Goal: Book appointment/travel/reservation

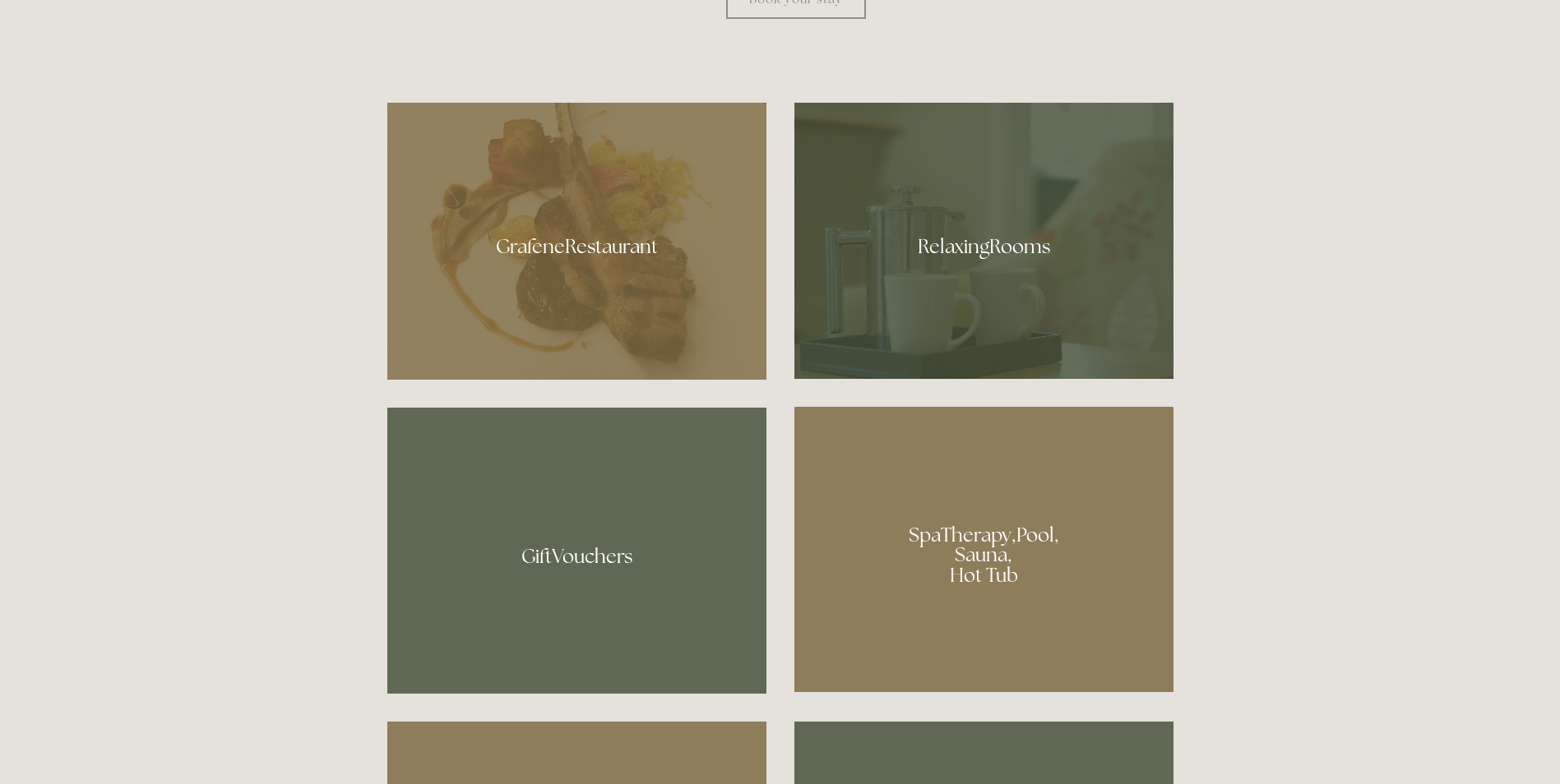
scroll to position [1065, 0]
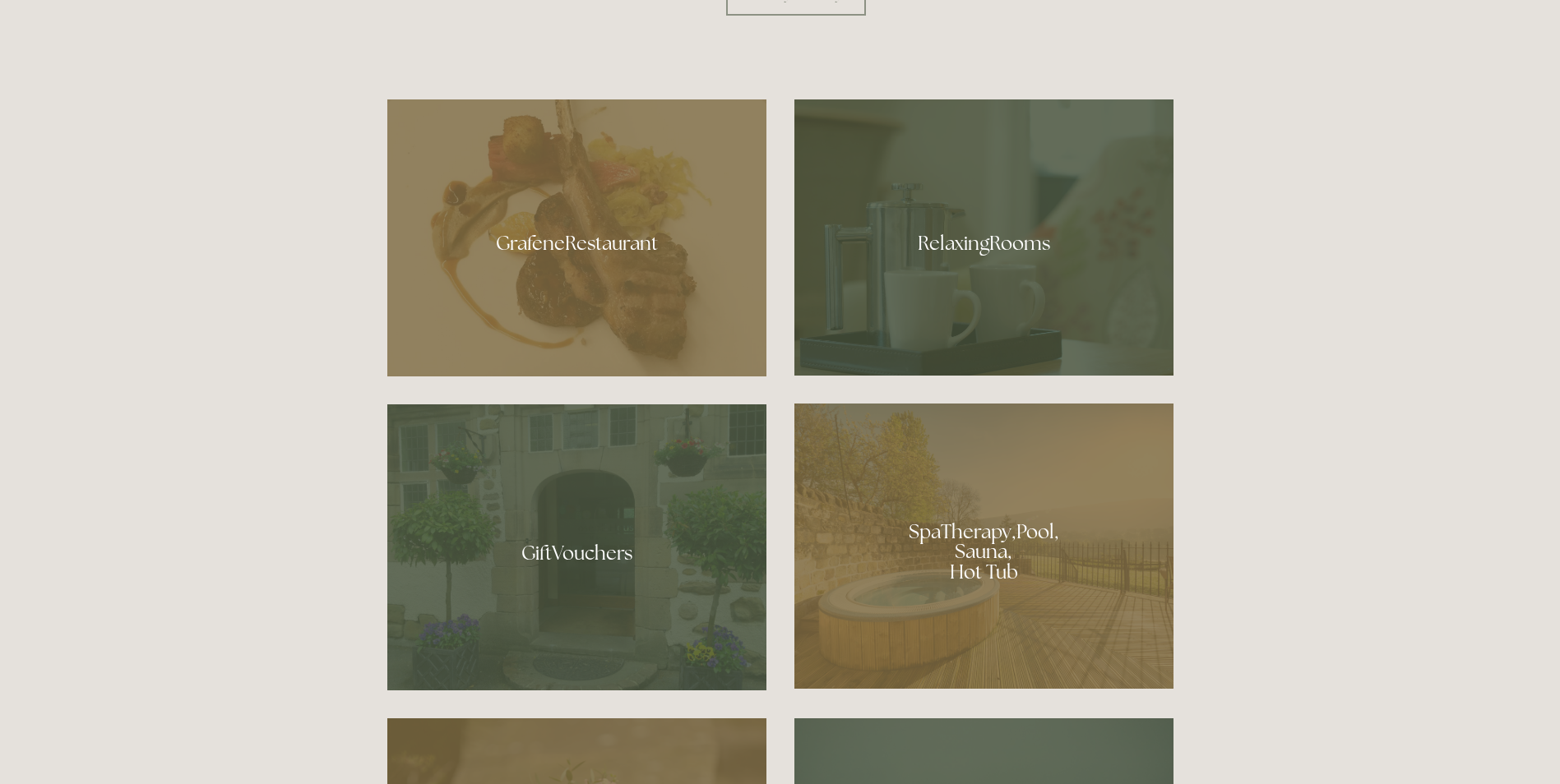
click at [969, 215] on div at bounding box center [984, 237] width 379 height 276
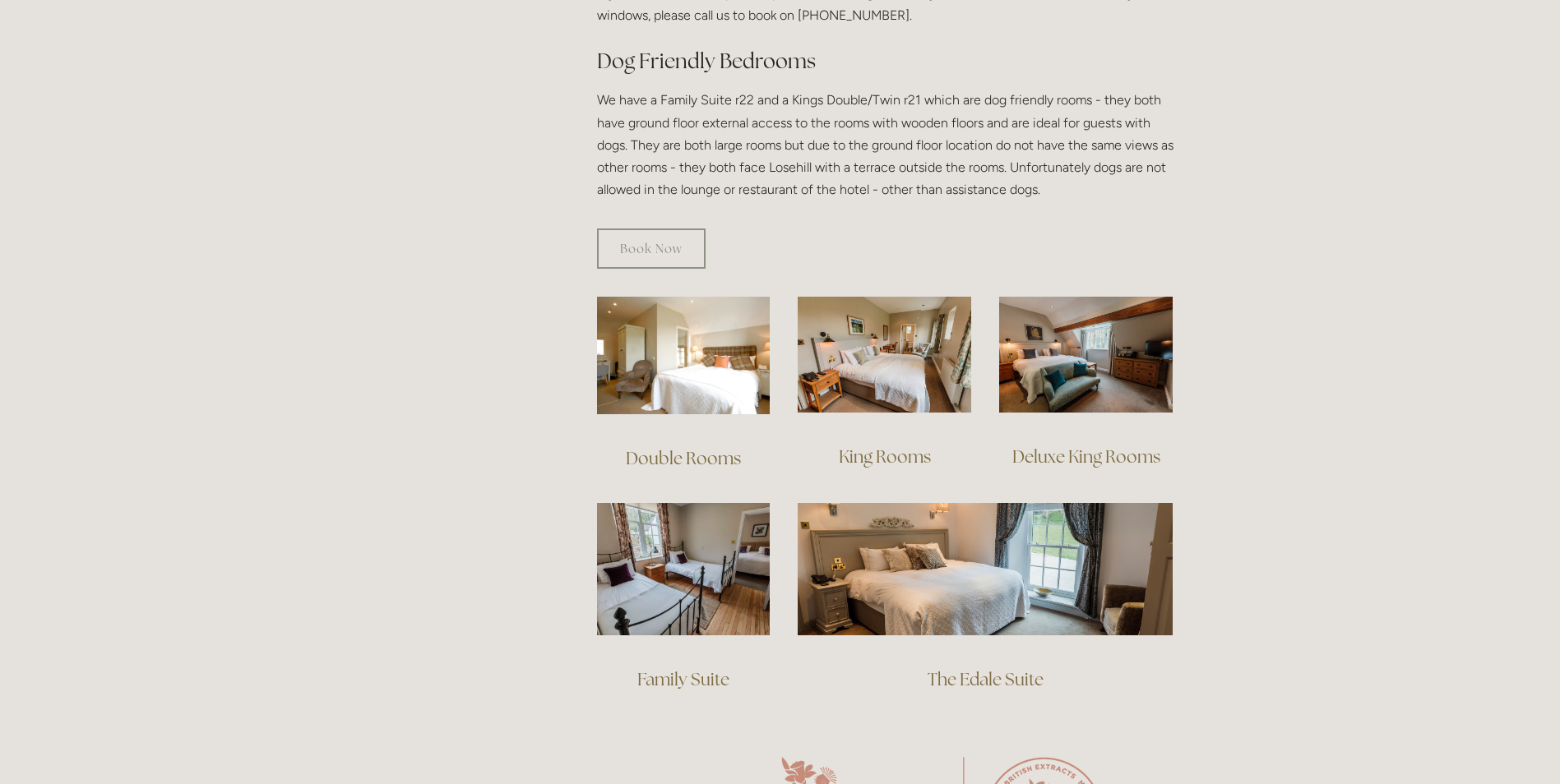
scroll to position [916, 0]
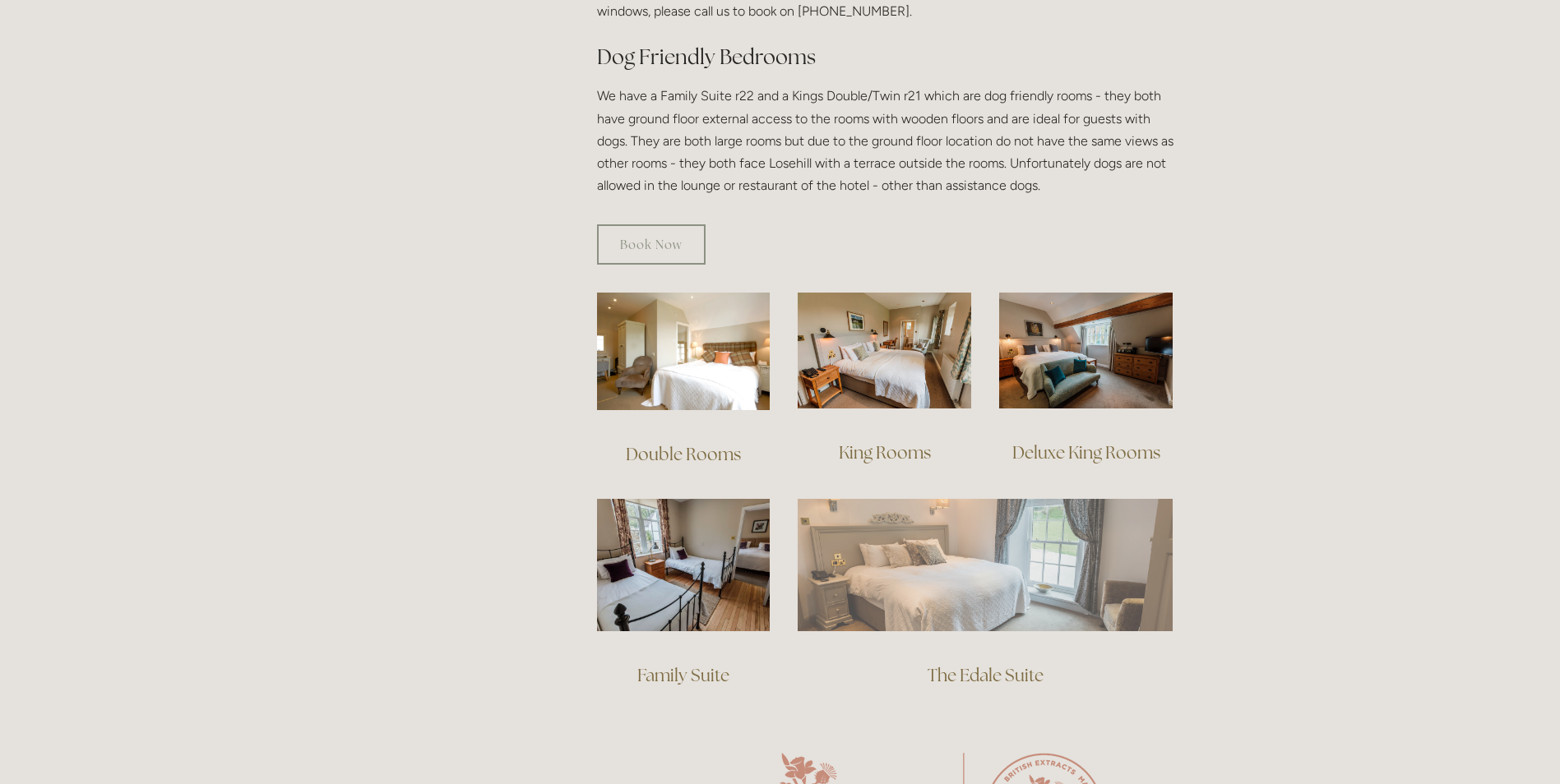
click at [962, 511] on img at bounding box center [984, 564] width 375 height 132
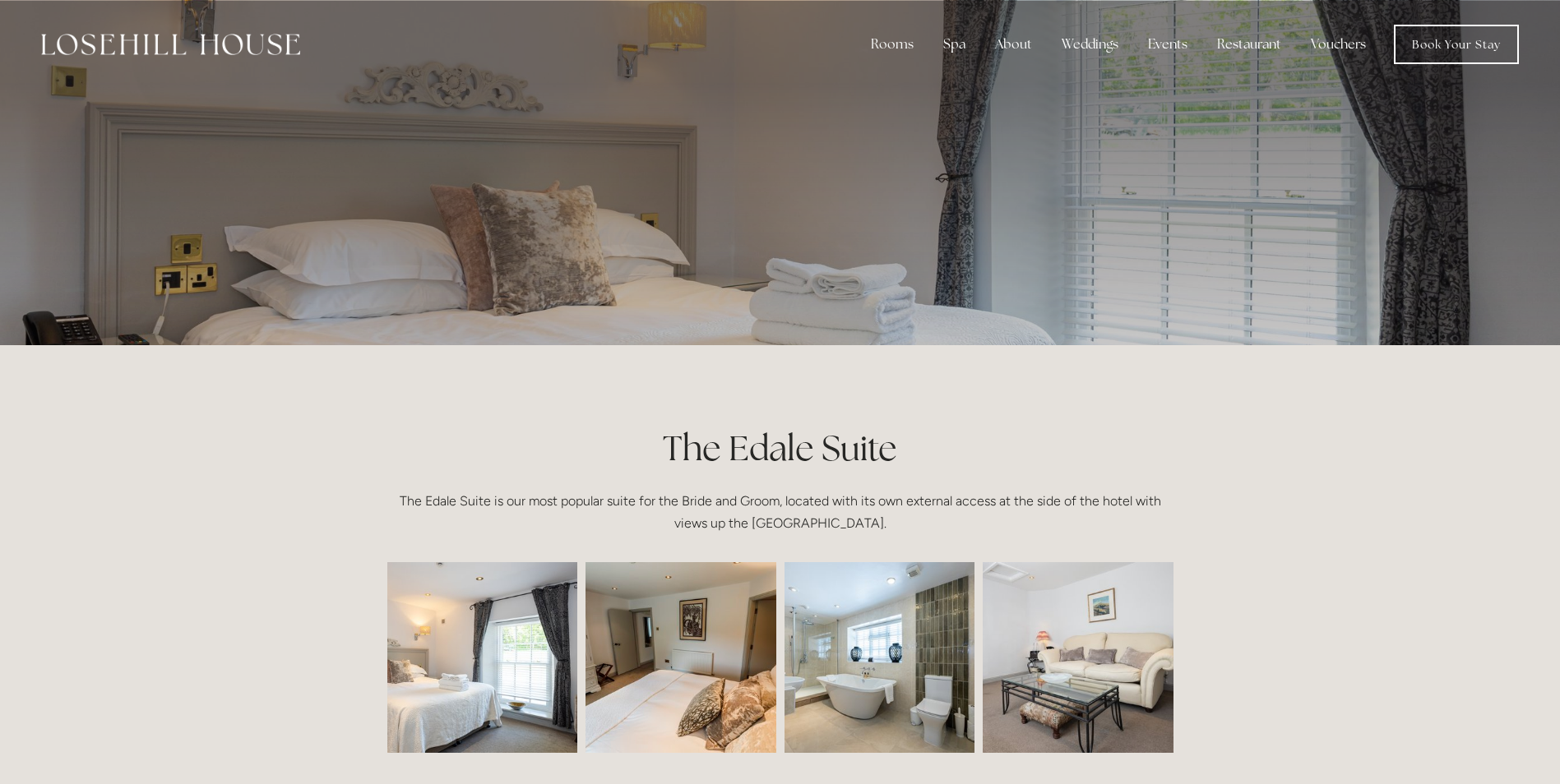
scroll to position [2, 0]
click at [1452, 46] on link "Book Your Stay" at bounding box center [1457, 43] width 125 height 40
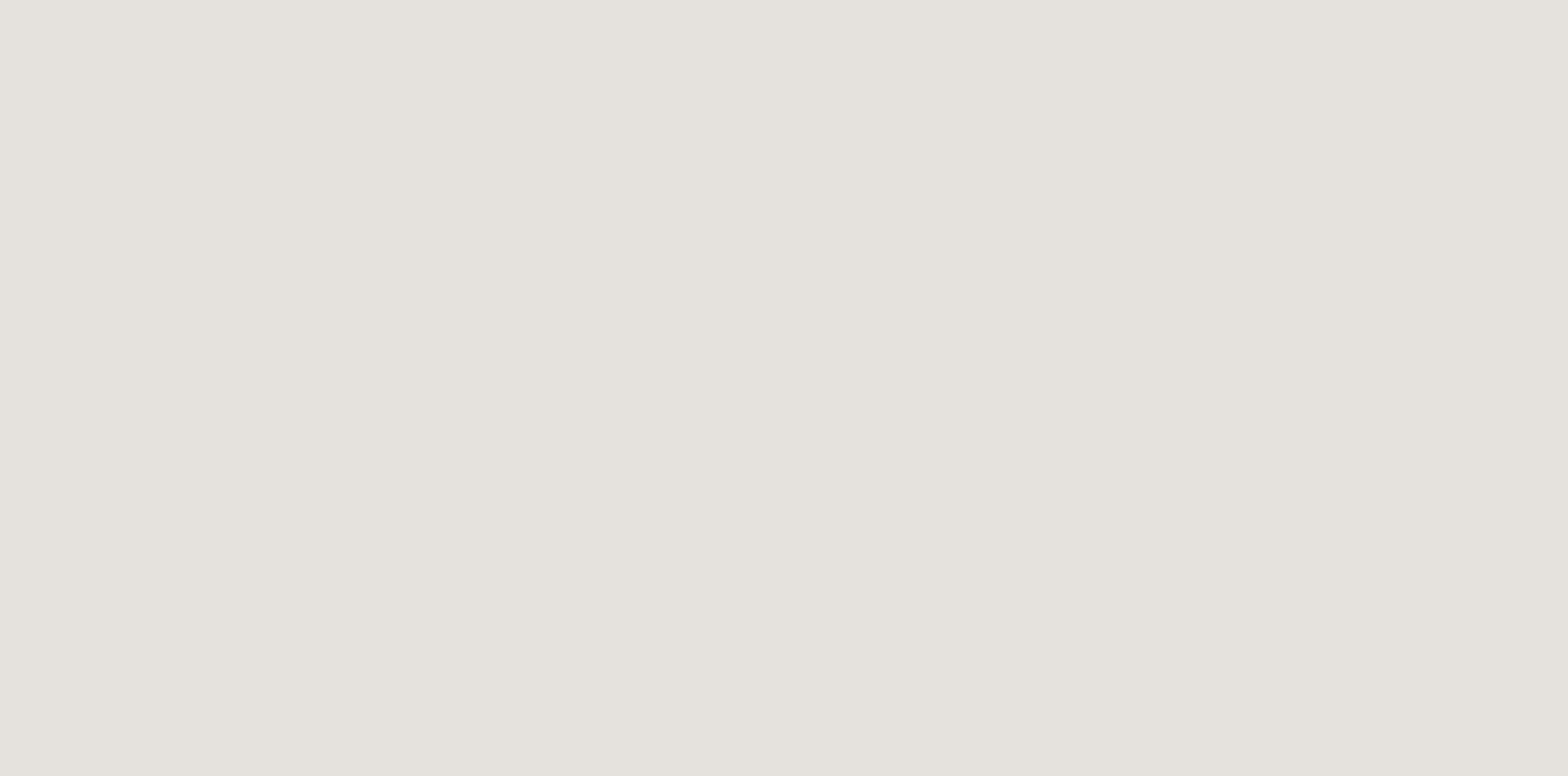
scroll to position [2662, 0]
